Goal: Information Seeking & Learning: Learn about a topic

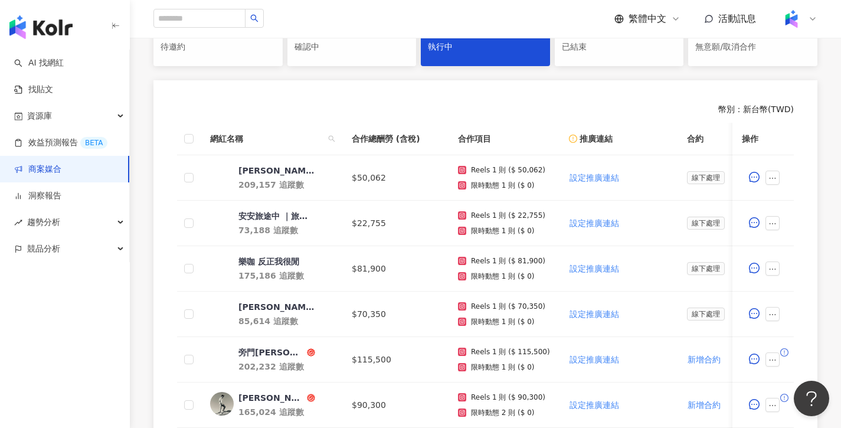
scroll to position [287, 0]
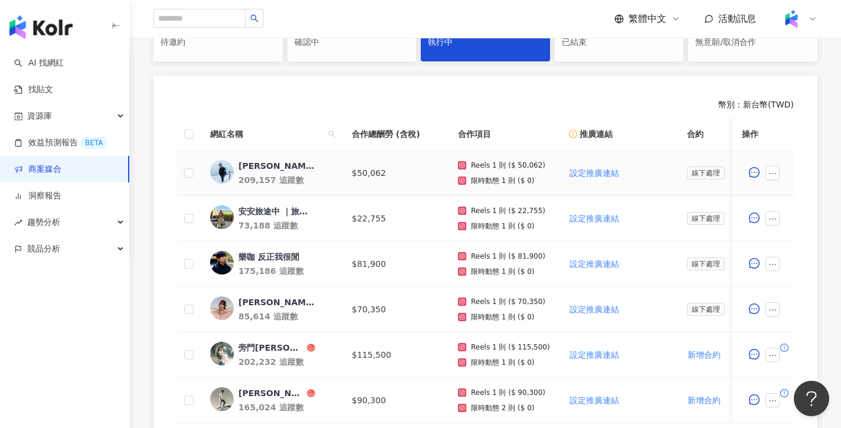
click at [260, 169] on div "[PERSON_NAME]" at bounding box center [276, 166] width 77 height 12
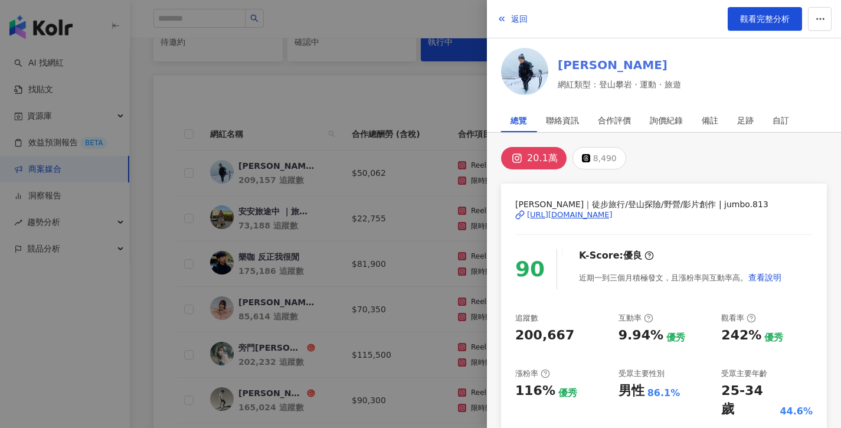
click at [590, 63] on link "[PERSON_NAME]" at bounding box center [619, 65] width 123 height 17
